Goal: Task Accomplishment & Management: Manage account settings

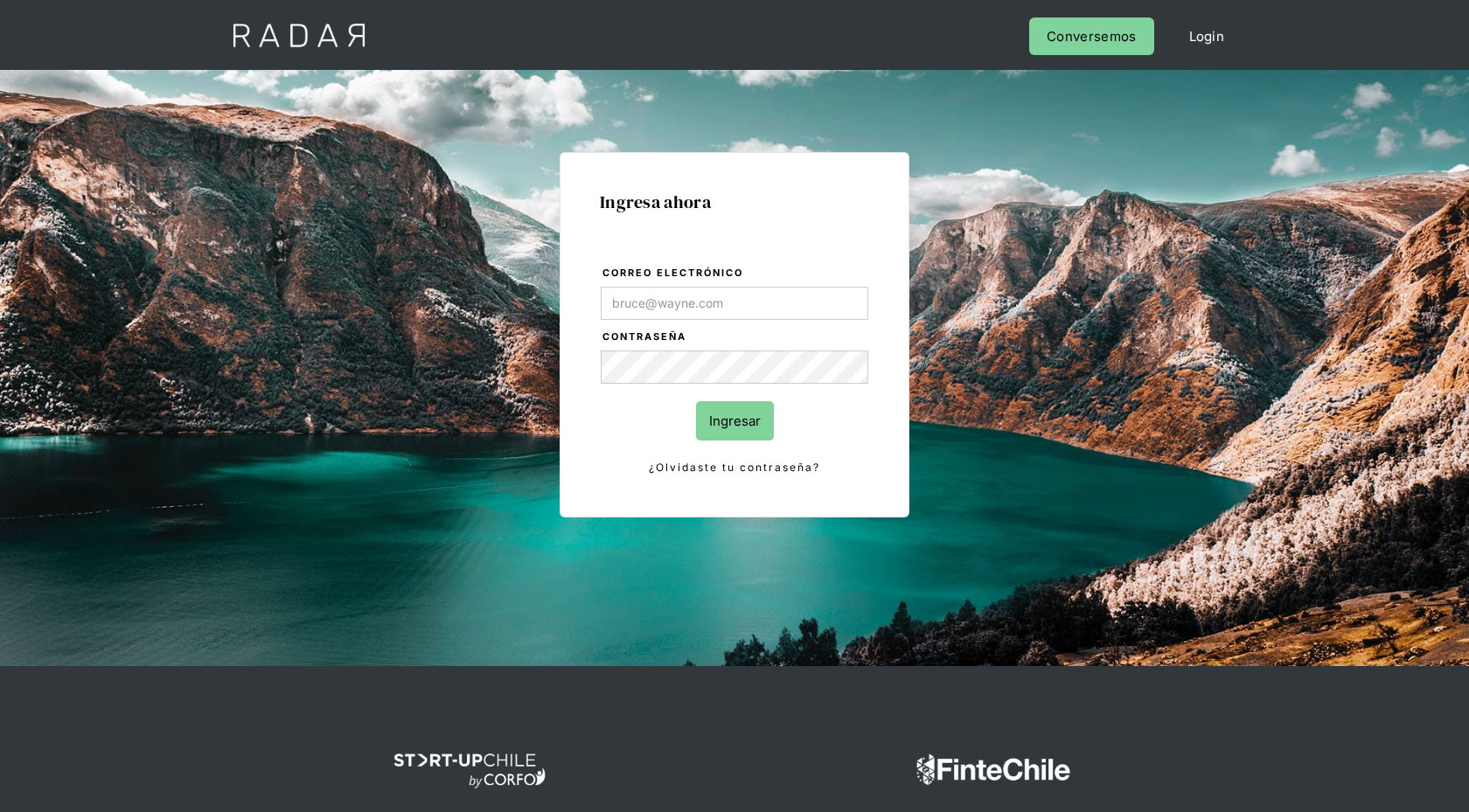
type input "[PERSON_NAME][EMAIL_ADDRESS][DOMAIN_NAME]"
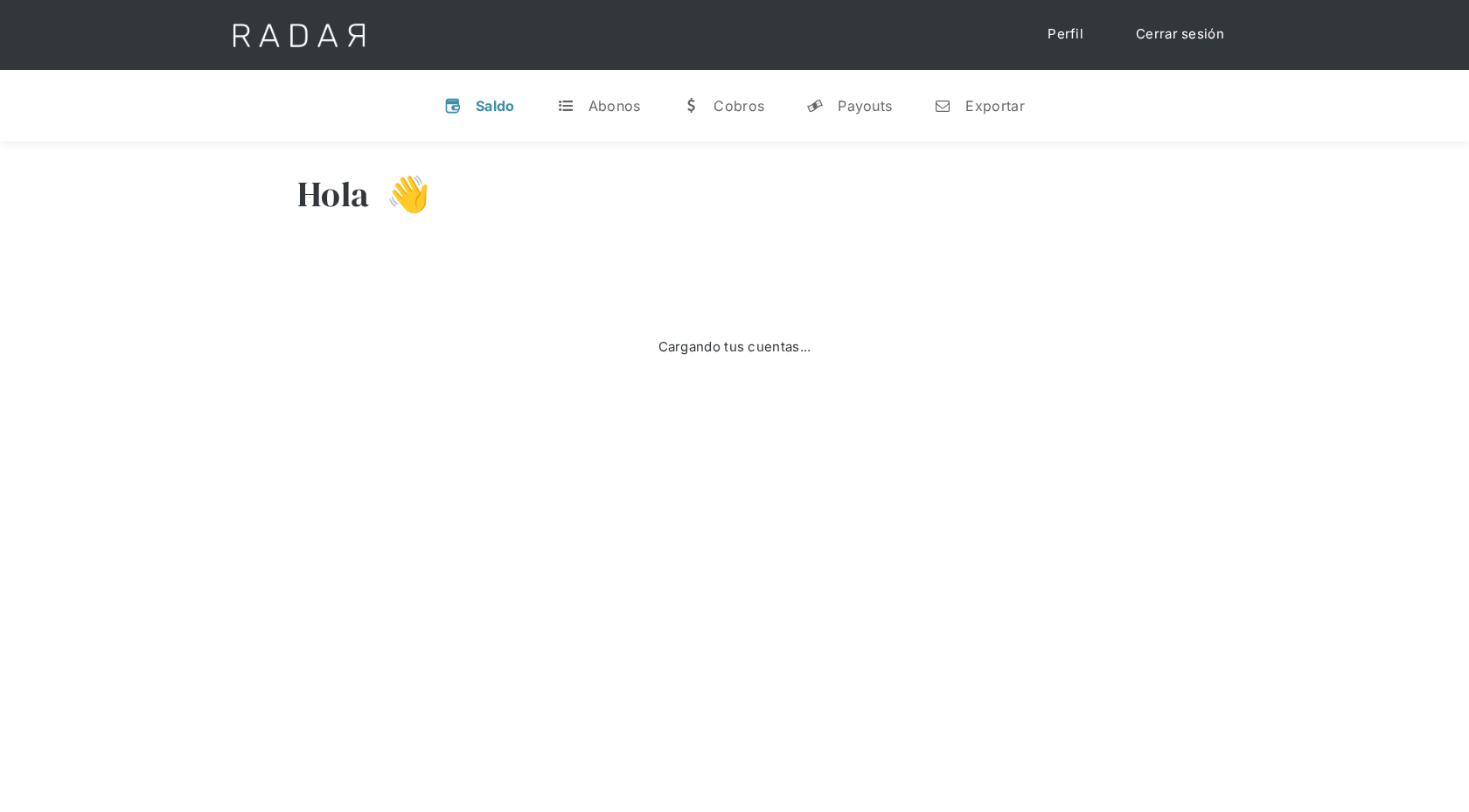
click at [176, 376] on div "Hola 👋 Cargando tus cuentas... Nombre de la empresa • Conectada • Desconectada …" at bounding box center [734, 301] width 1469 height 320
click at [877, 109] on div "Payouts" at bounding box center [865, 105] width 54 height 17
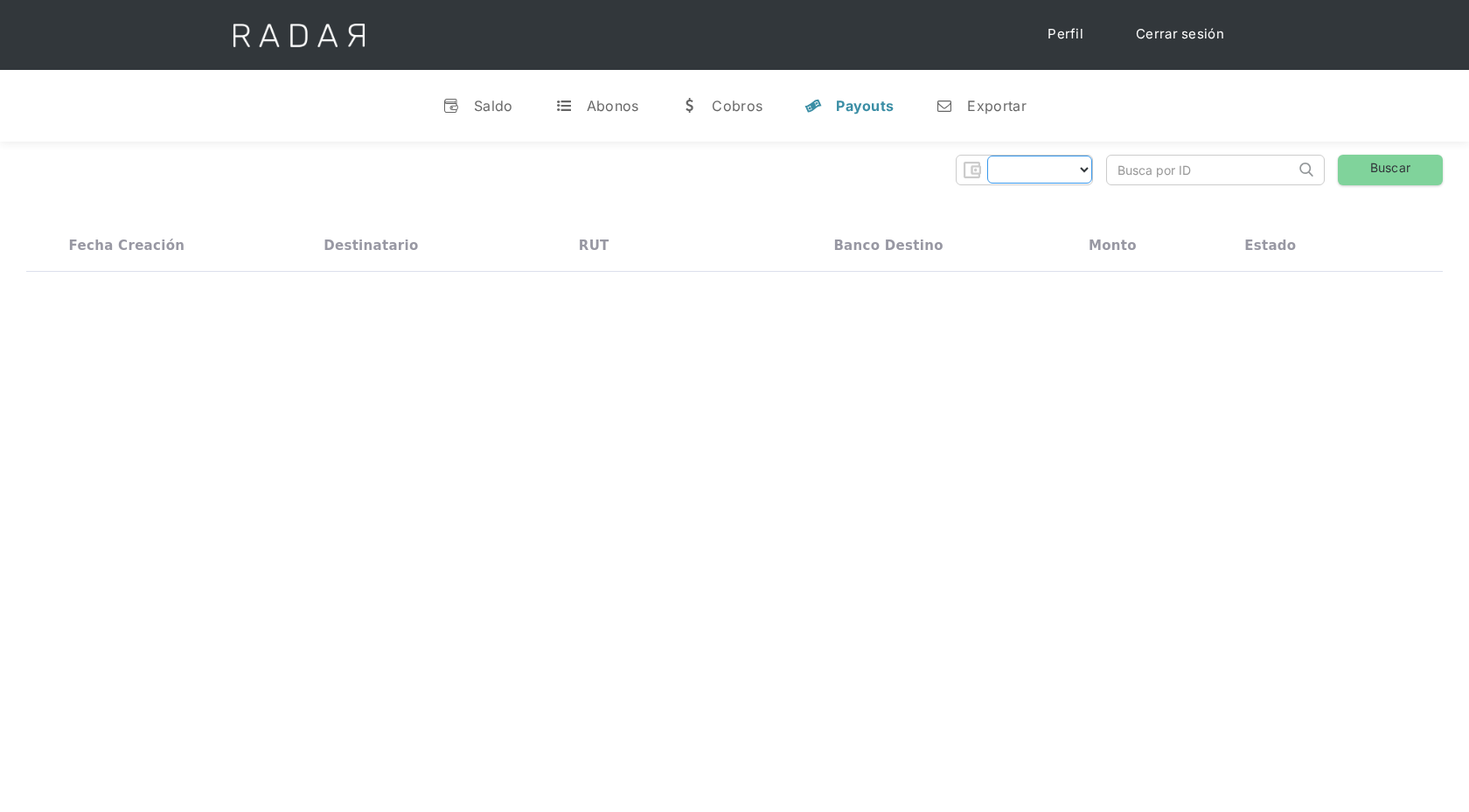
click at [1073, 165] on select "Form" at bounding box center [1040, 170] width 105 height 28
click at [705, 157] on div "Thank you! Your submission has been received! Oops! Something went wrong while …" at bounding box center [734, 171] width 1416 height 31
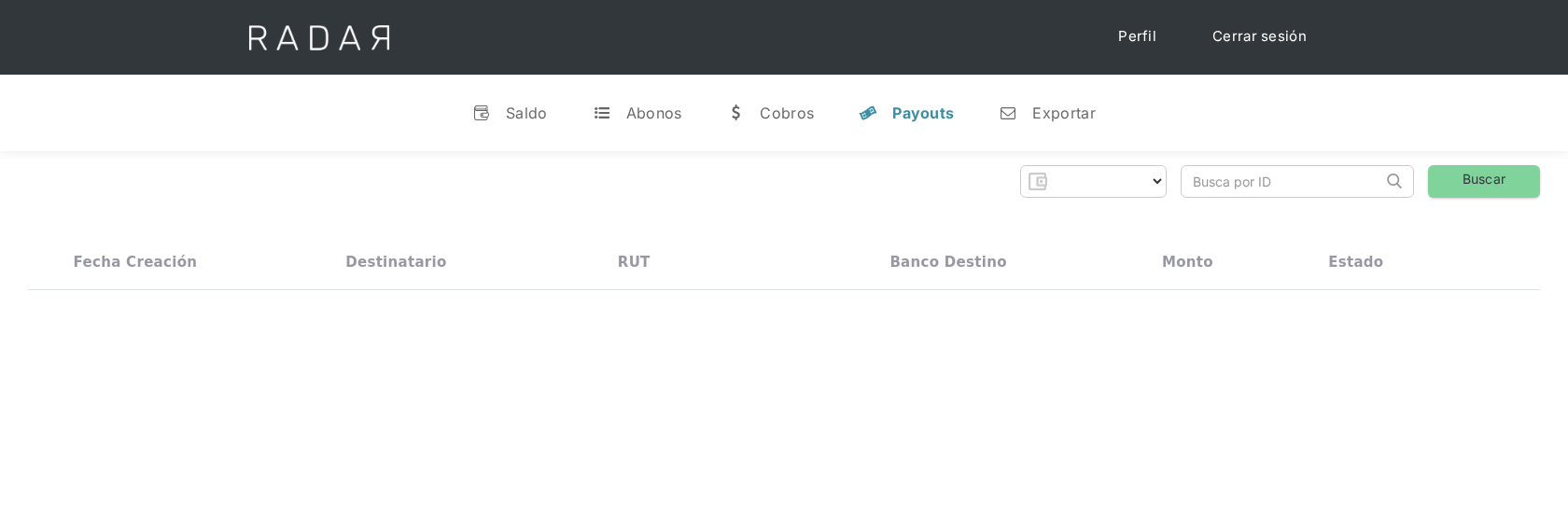
click at [289, 40] on img at bounding box center [319, 37] width 191 height 75
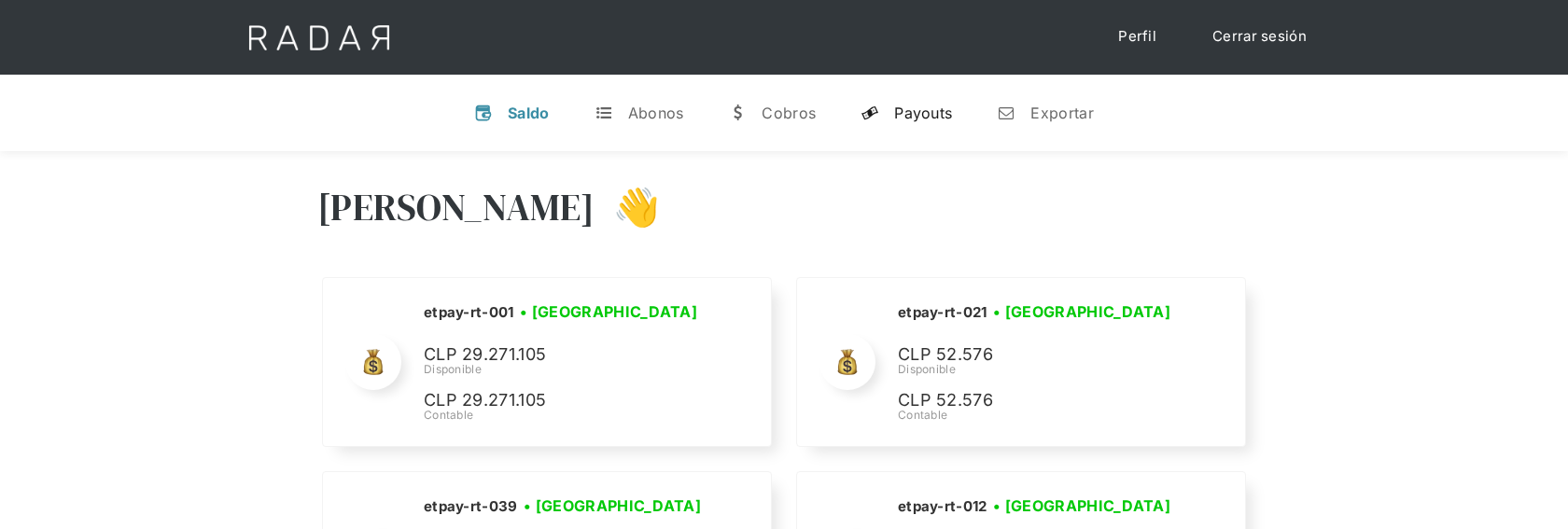
click at [946, 101] on link "y Payouts" at bounding box center [906, 113] width 121 height 48
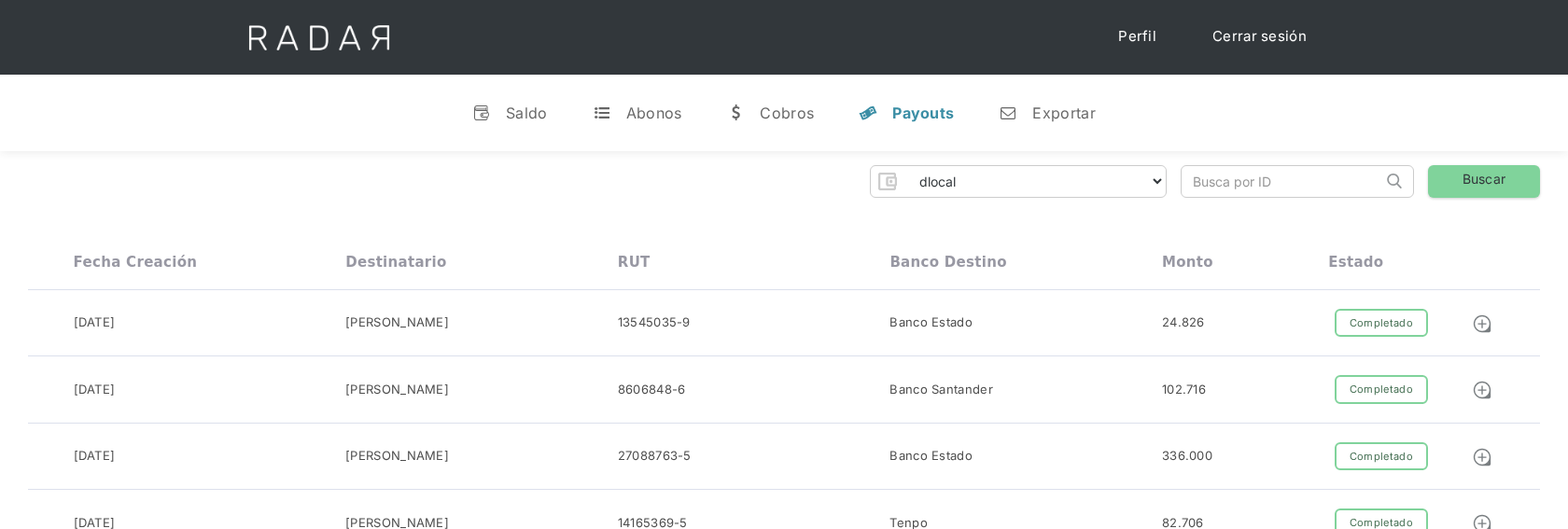
click at [201, 118] on div "v Saldo t Abonos w [GEOGRAPHIC_DATA] y Payouts n Exportar" at bounding box center [784, 112] width 1568 height 77
click at [240, 120] on div "v Saldo t Abonos w [GEOGRAPHIC_DATA] y Payouts n Exportar" at bounding box center [784, 112] width 1568 height 77
click at [329, 111] on div "v Saldo t Abonos w [GEOGRAPHIC_DATA] y Payouts n Exportar" at bounding box center [784, 112] width 1568 height 77
click at [254, 113] on div "v Saldo t Abonos w [GEOGRAPHIC_DATA] y Payouts n Exportar" at bounding box center [784, 112] width 1568 height 77
click at [223, 131] on div "v Saldo t Abonos w [GEOGRAPHIC_DATA] y Payouts n Exportar" at bounding box center [784, 112] width 1568 height 77
